Goal: Transaction & Acquisition: Register for event/course

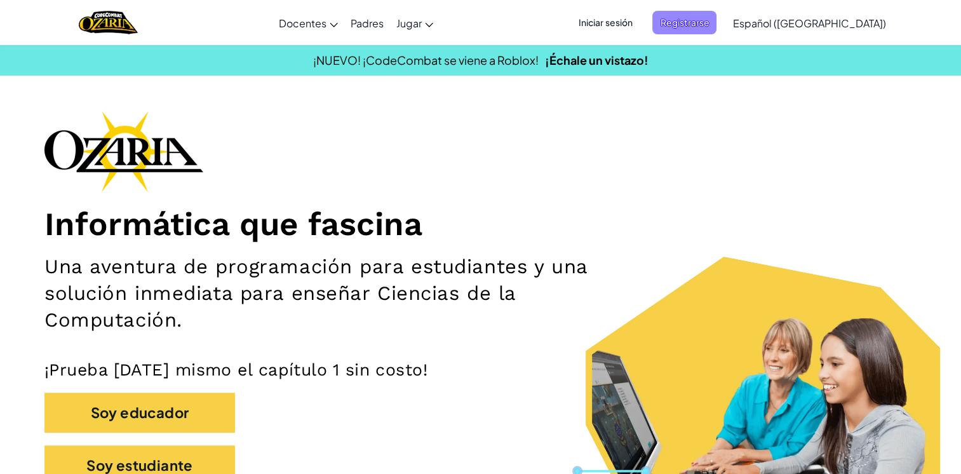
click at [716, 18] on span "Registrarse" at bounding box center [684, 22] width 64 height 23
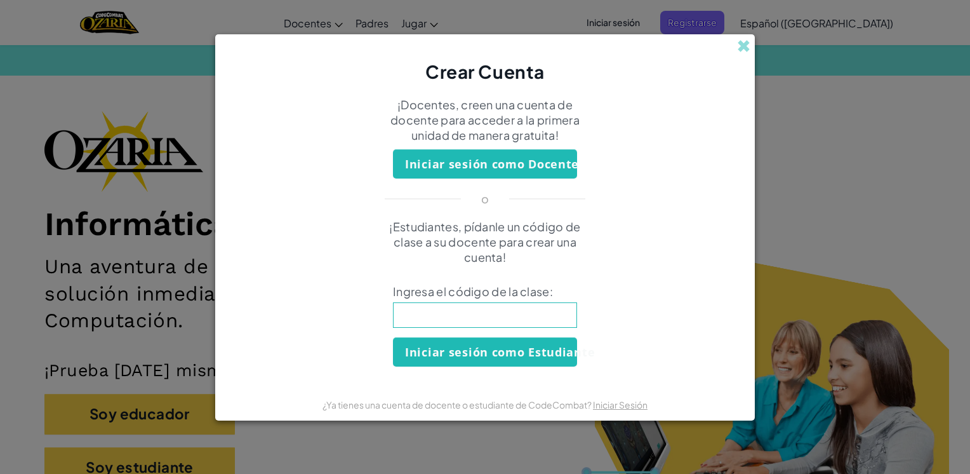
click at [465, 321] on input at bounding box center [485, 314] width 184 height 25
type input "MouthFoxSad"
click at [450, 353] on button "Iniciar sesión como Estudiante" at bounding box center [485, 351] width 184 height 29
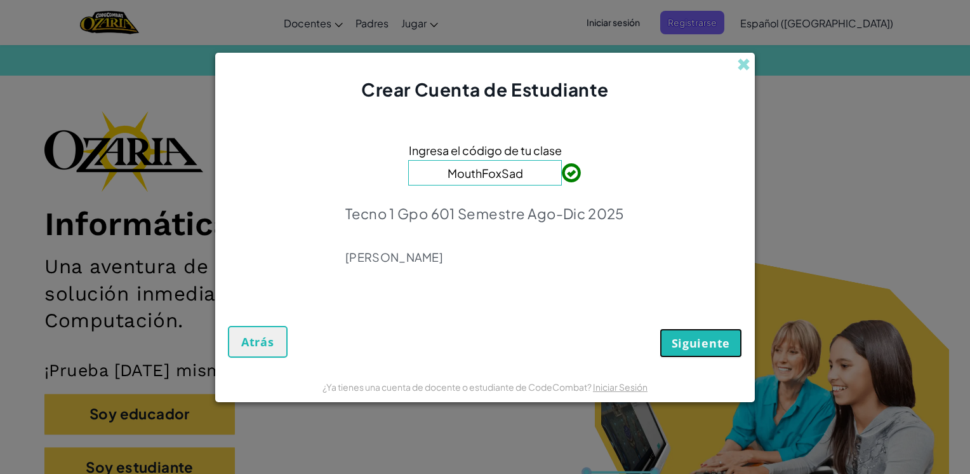
click at [706, 338] on span "Siguiente" at bounding box center [701, 342] width 58 height 15
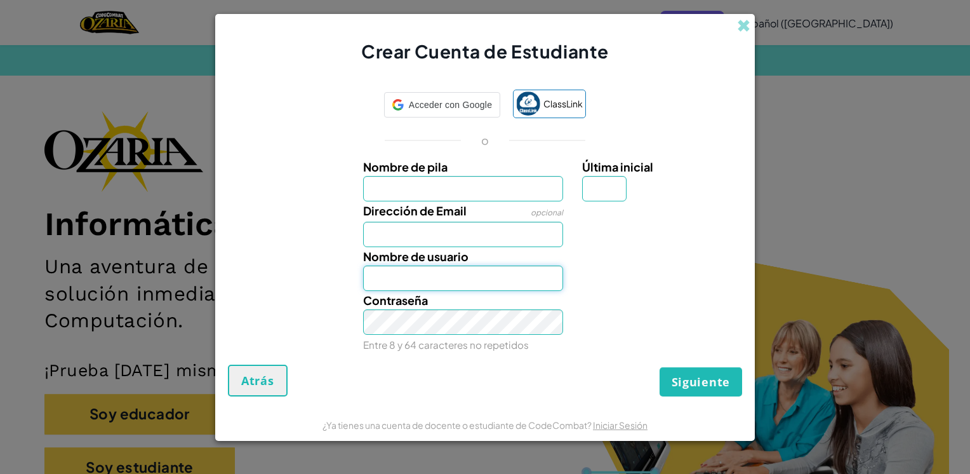
type input "[PERSON_NAME]"
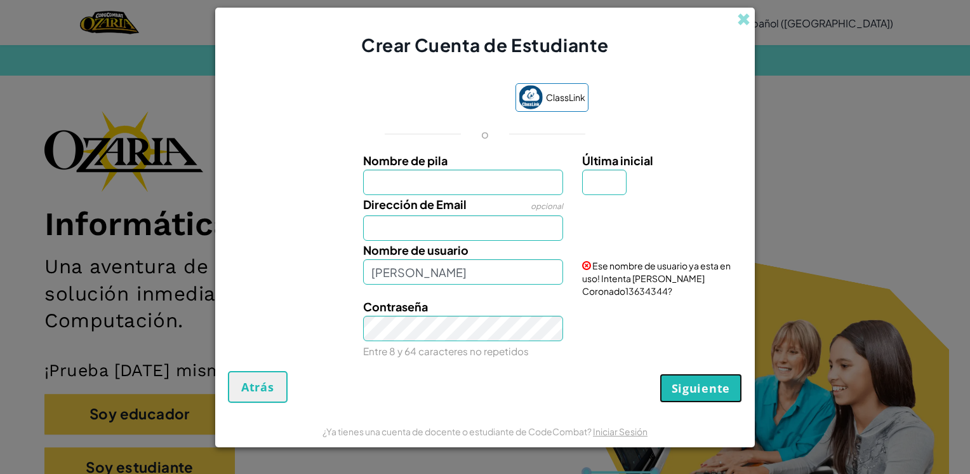
click at [700, 380] on span "Siguiente" at bounding box center [701, 387] width 58 height 15
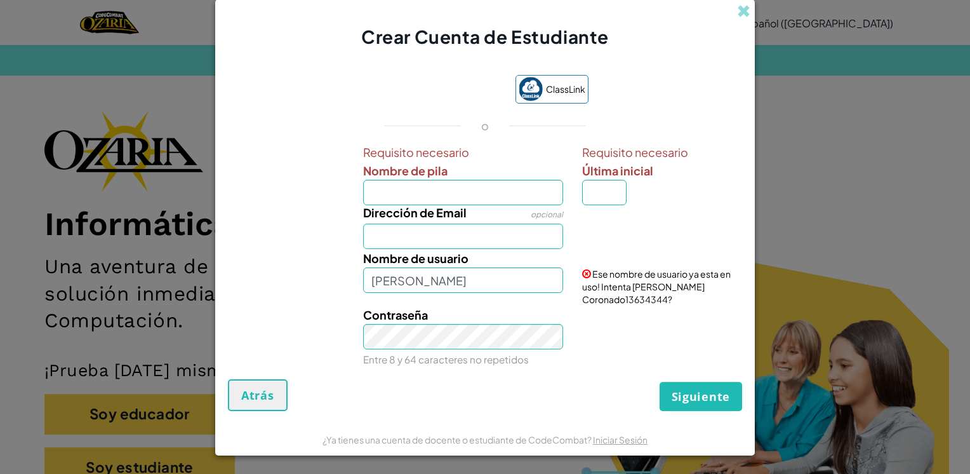
click at [726, 10] on div "Crear Cuenta de Estudiante" at bounding box center [485, 24] width 540 height 50
click at [750, 18] on span at bounding box center [743, 10] width 13 height 13
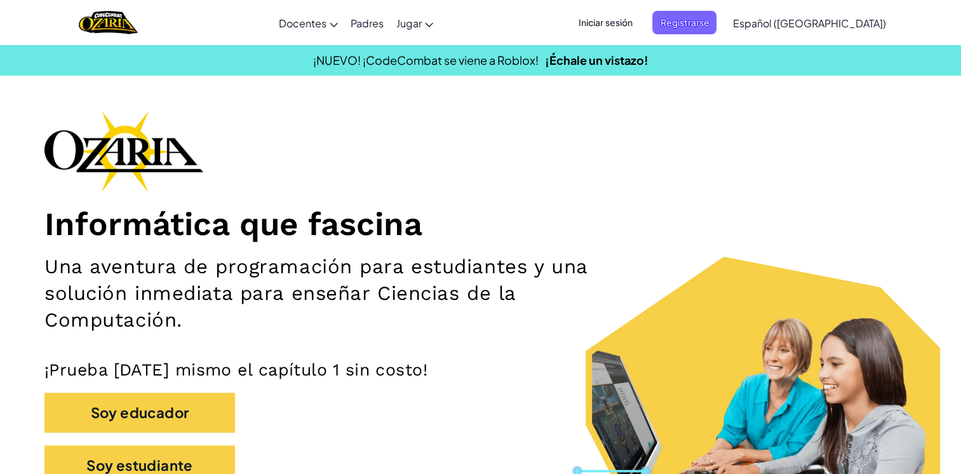
click at [639, 29] on span "Iniciar sesión" at bounding box center [605, 22] width 69 height 23
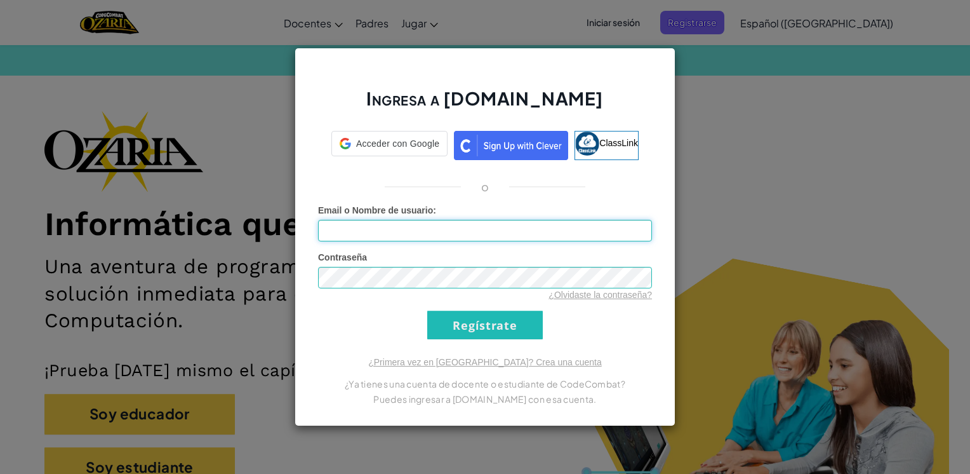
type input "[PERSON_NAME]"
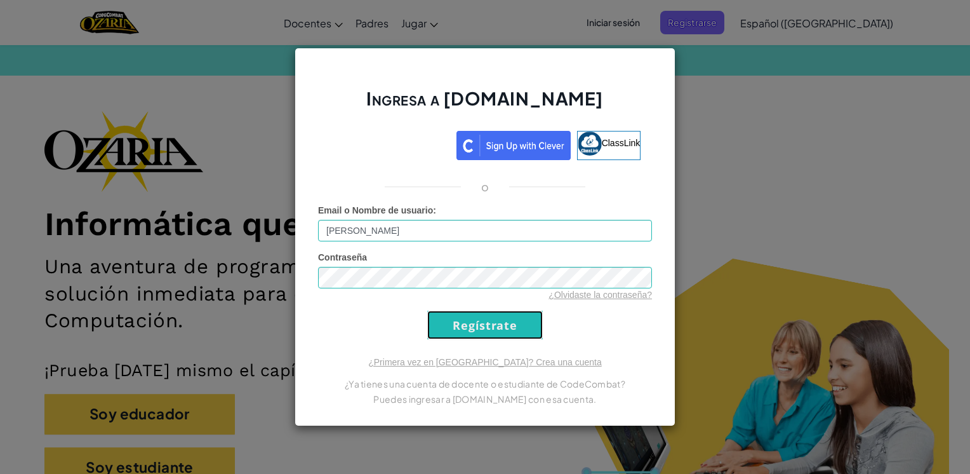
click at [470, 327] on input "Regístrate" at bounding box center [485, 325] width 116 height 29
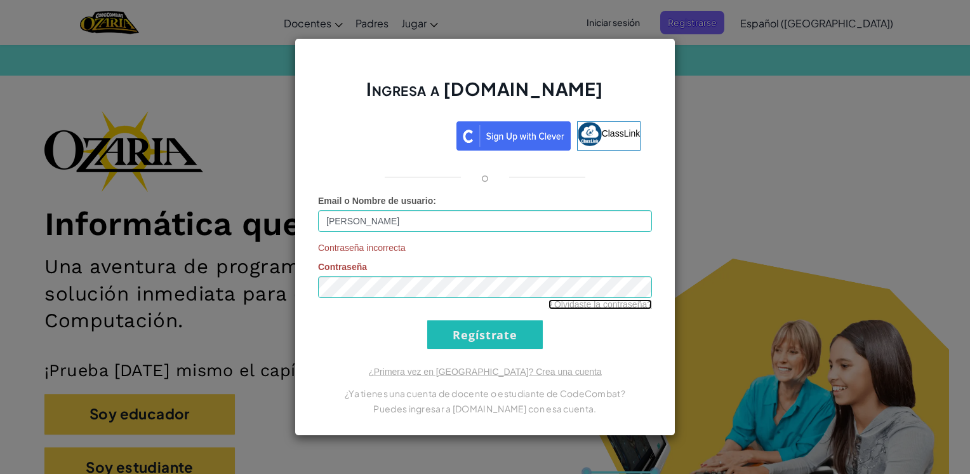
click at [580, 306] on link "¿Olvidaste la contraseña?" at bounding box center [601, 304] width 104 height 10
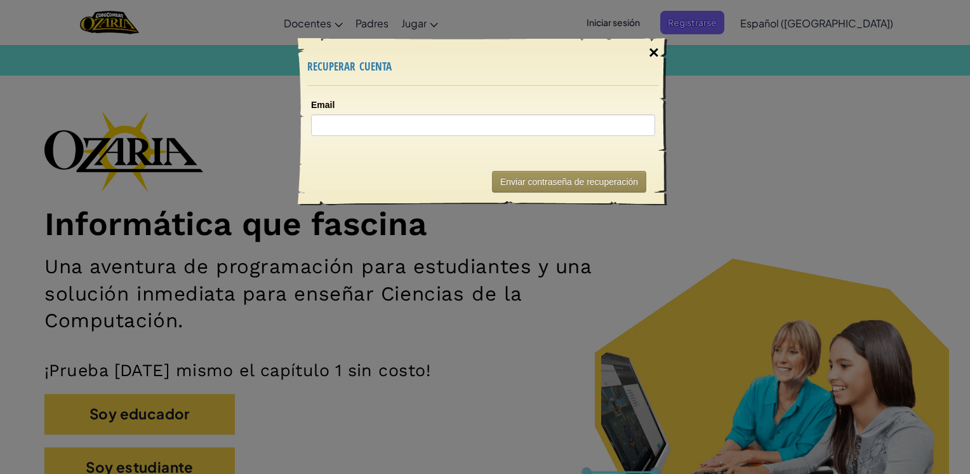
click at [656, 60] on div "×" at bounding box center [653, 52] width 29 height 37
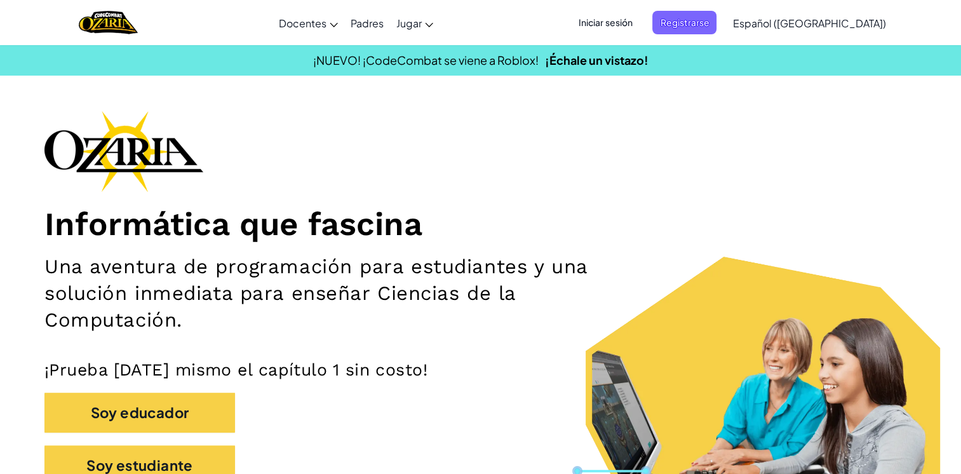
click at [622, 17] on span "Iniciar sesión" at bounding box center [605, 22] width 69 height 23
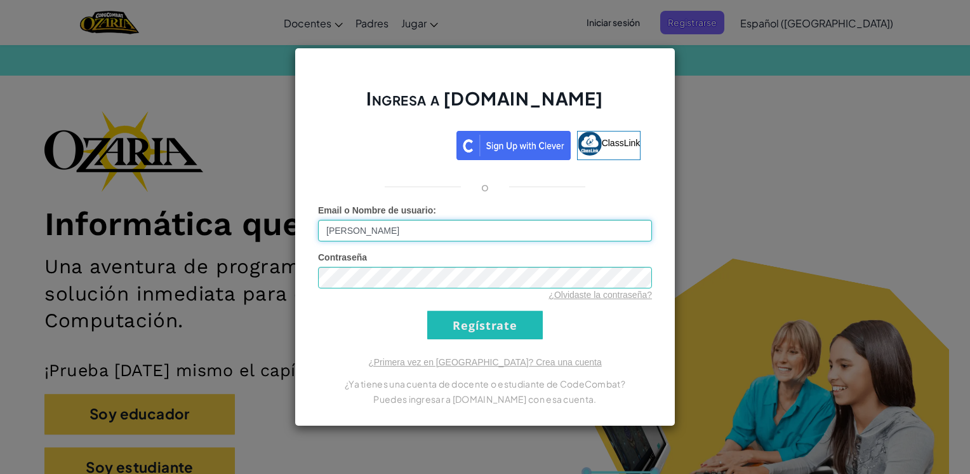
type input "J"
paste input "AL07131489"
click at [387, 230] on input "AL07131489" at bounding box center [485, 231] width 334 height 22
click at [463, 324] on input "Regístrate" at bounding box center [485, 325] width 116 height 29
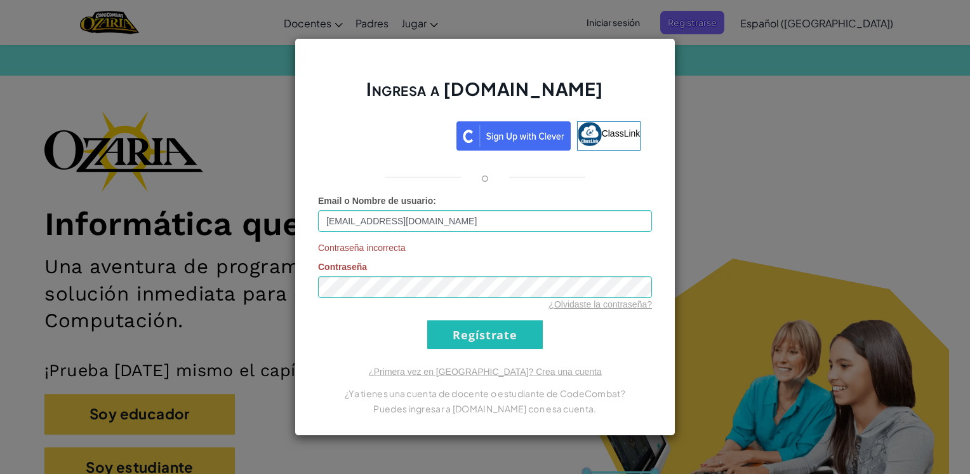
click at [479, 208] on div "Email o Nombre de usuario : [EMAIL_ADDRESS][DOMAIN_NAME]" at bounding box center [485, 212] width 334 height 37
click at [475, 222] on input "[EMAIL_ADDRESS][DOMAIN_NAME]" at bounding box center [485, 221] width 334 height 22
type input "A"
type input "[PERSON_NAME]"
click at [488, 334] on input "Regístrate" at bounding box center [485, 334] width 116 height 29
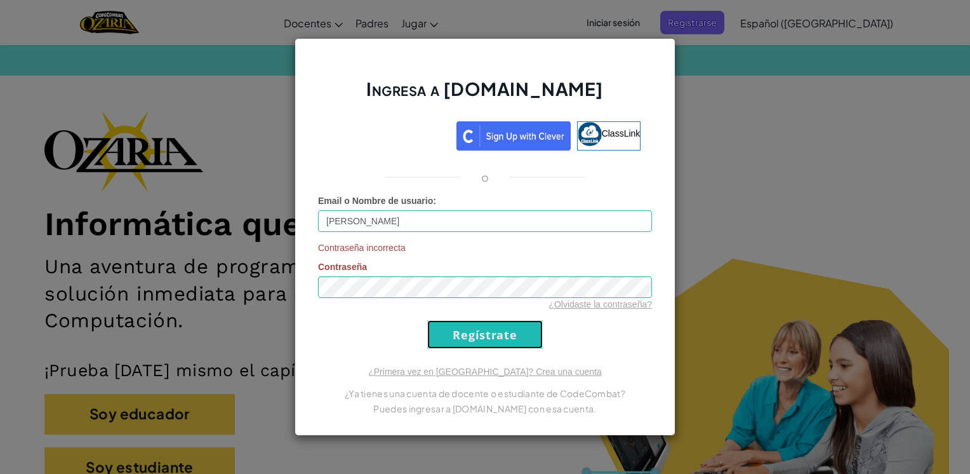
click at [488, 334] on input "Regístrate" at bounding box center [485, 334] width 116 height 29
click at [737, 126] on div "Ingresa a [DOMAIN_NAME] ClassLink o Email o Nombre de usuario : [PERSON_NAME] C…" at bounding box center [485, 237] width 970 height 474
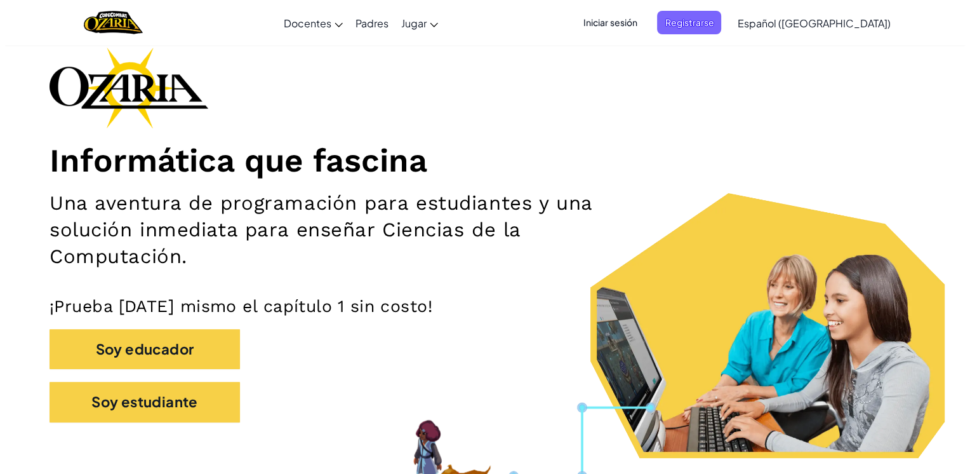
scroll to position [58, 0]
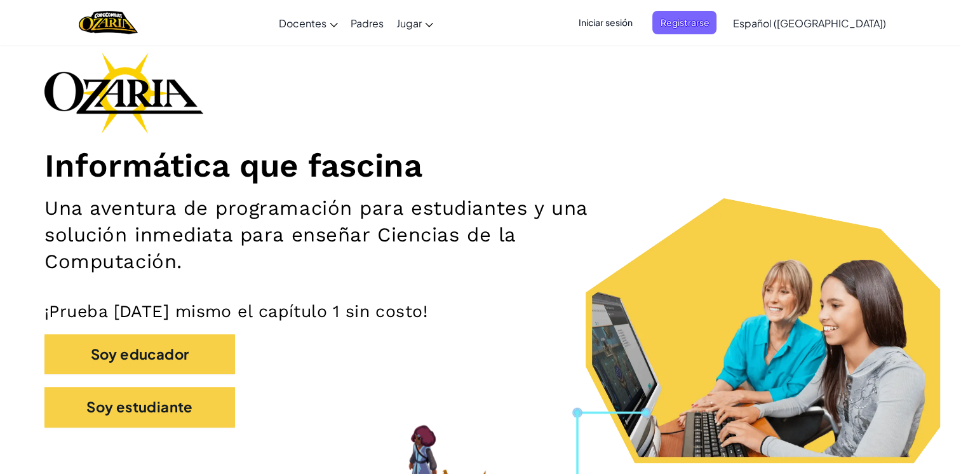
click at [636, 29] on span "Iniciar sesión" at bounding box center [605, 22] width 69 height 23
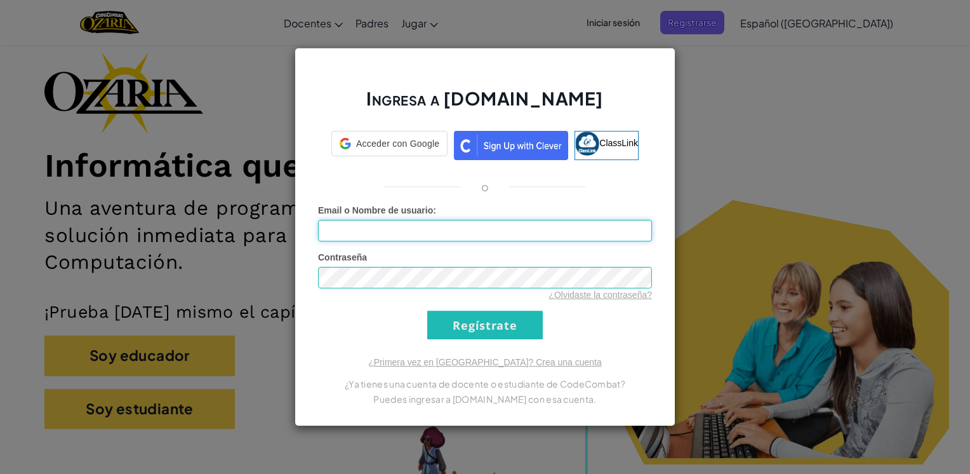
type input "[PERSON_NAME]"
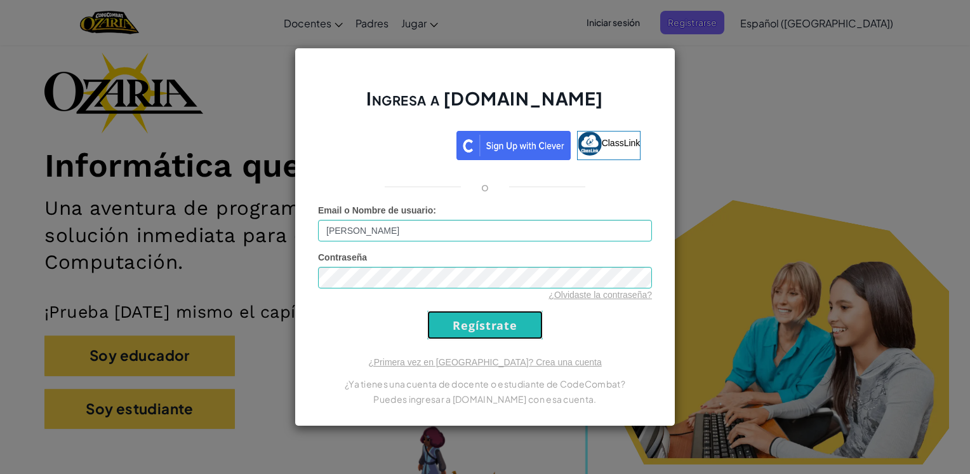
click at [470, 328] on input "Regístrate" at bounding box center [485, 325] width 116 height 29
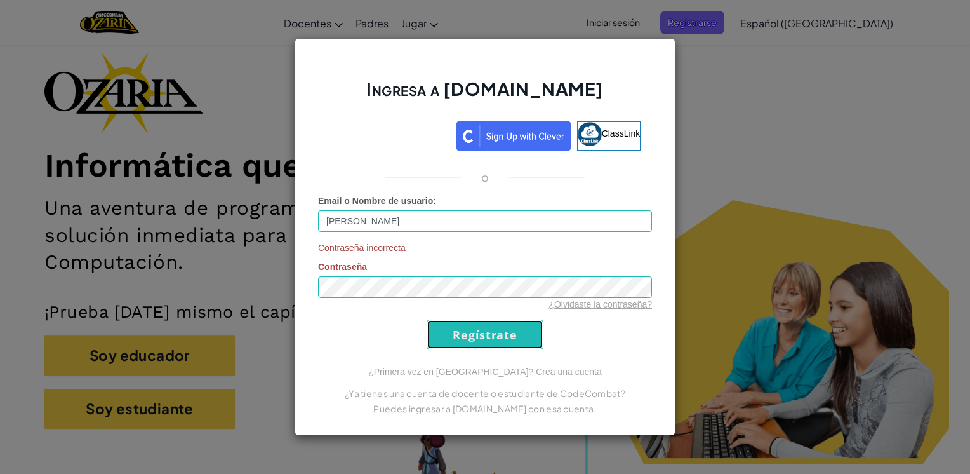
click at [500, 347] on input "Regístrate" at bounding box center [485, 334] width 116 height 29
click at [470, 330] on input "Regístrate" at bounding box center [485, 334] width 116 height 29
click at [740, 141] on div "Ingresa a [DOMAIN_NAME] ClassLink o Email o Nombre de usuario : [PERSON_NAME] C…" at bounding box center [485, 237] width 970 height 474
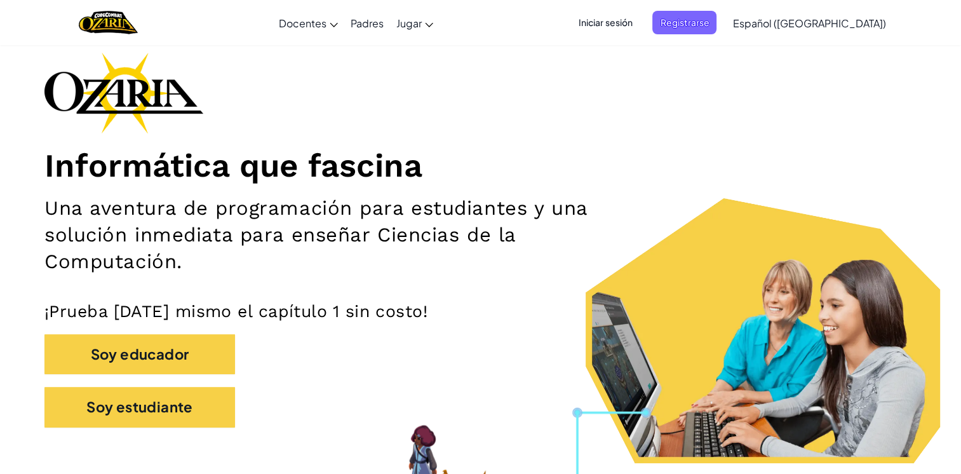
click at [639, 25] on span "Iniciar sesión" at bounding box center [605, 22] width 69 height 23
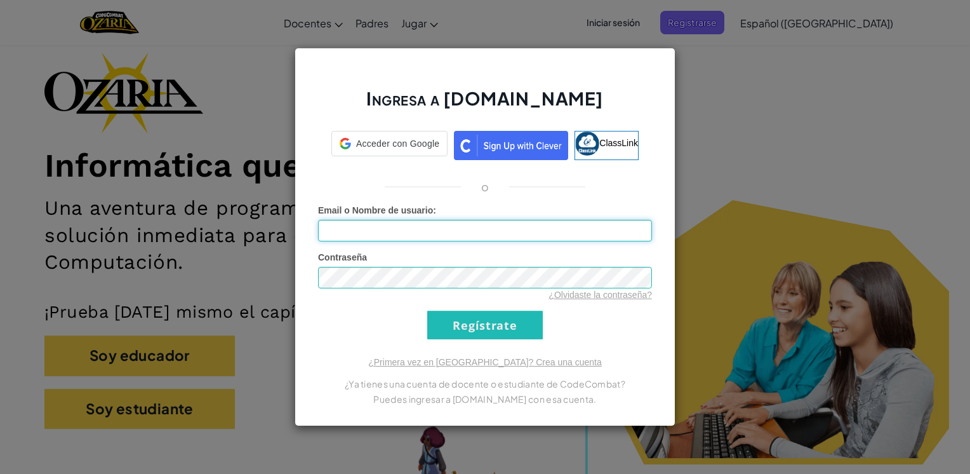
type input "[PERSON_NAME]"
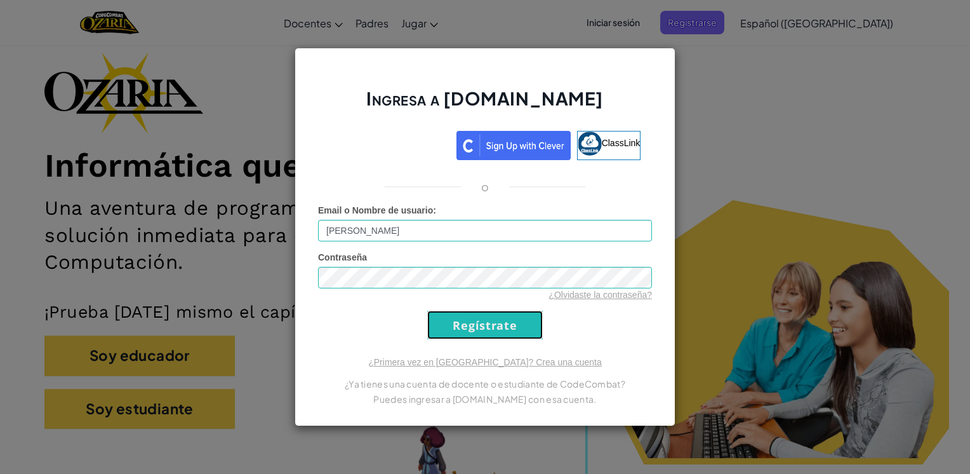
click at [490, 319] on input "Regístrate" at bounding box center [485, 325] width 116 height 29
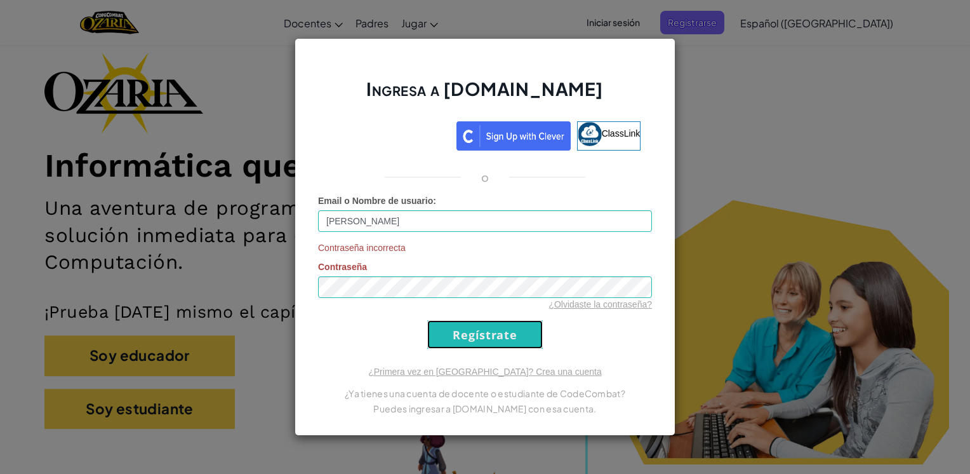
click at [497, 326] on input "Regístrate" at bounding box center [485, 334] width 116 height 29
click at [516, 330] on input "Regístrate" at bounding box center [485, 334] width 116 height 29
click at [597, 305] on link "¿Olvidaste la contraseña?" at bounding box center [601, 304] width 104 height 10
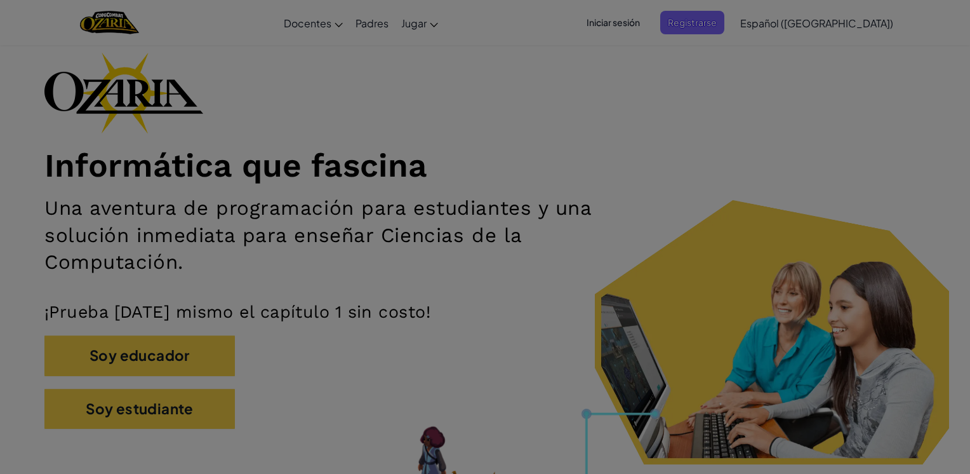
scroll to position [0, 0]
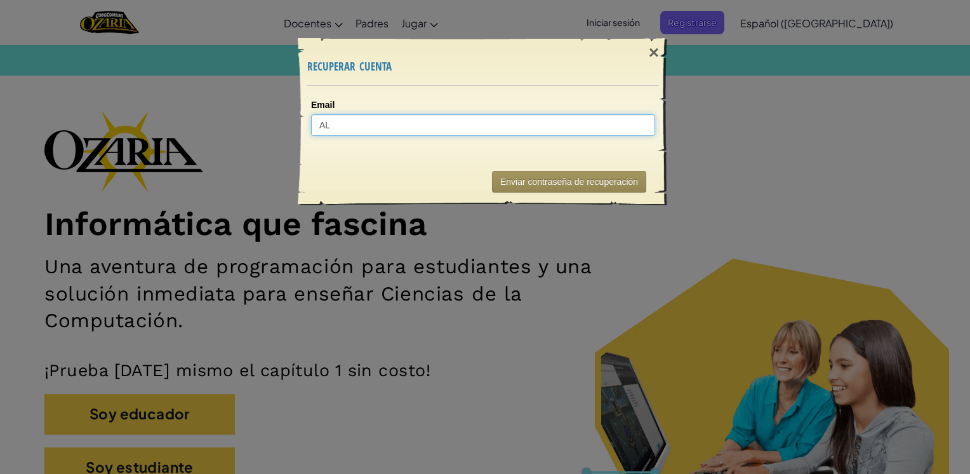
type input "AL0"
